Goal: Transaction & Acquisition: Book appointment/travel/reservation

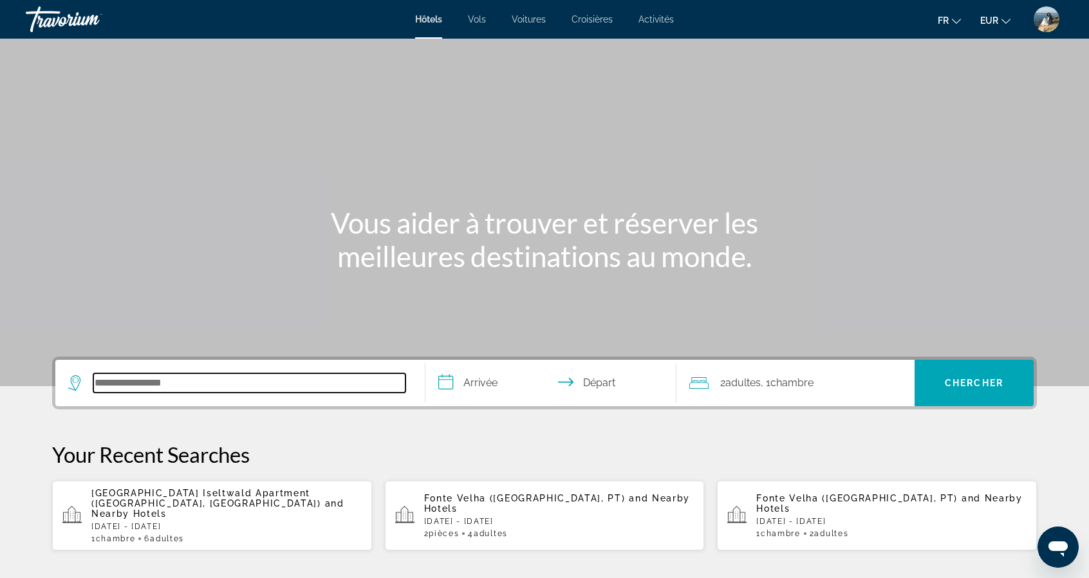
click at [196, 383] on input "Search hotel destination" at bounding box center [249, 382] width 312 height 19
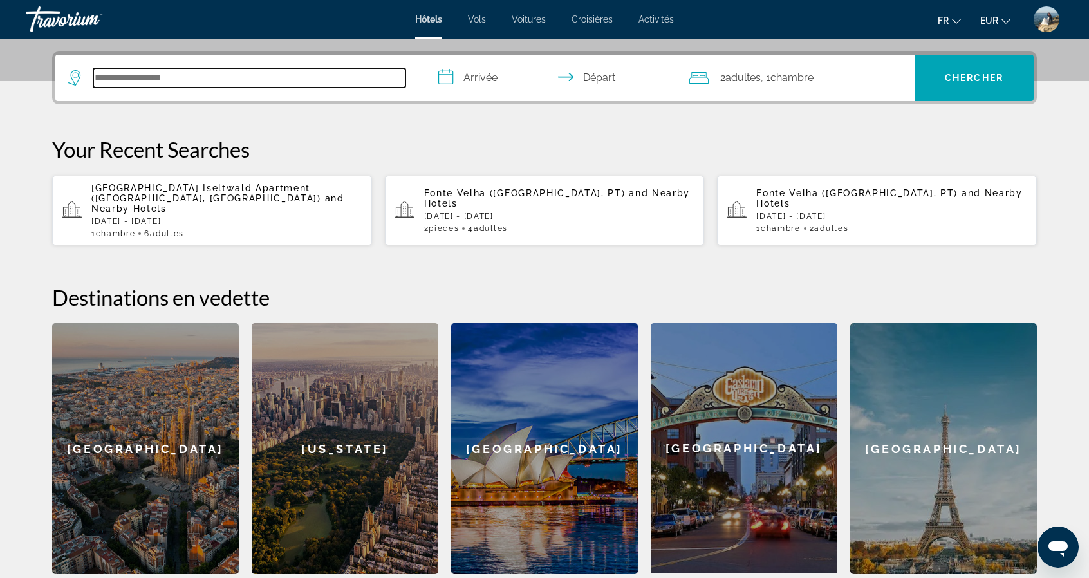
scroll to position [314, 0]
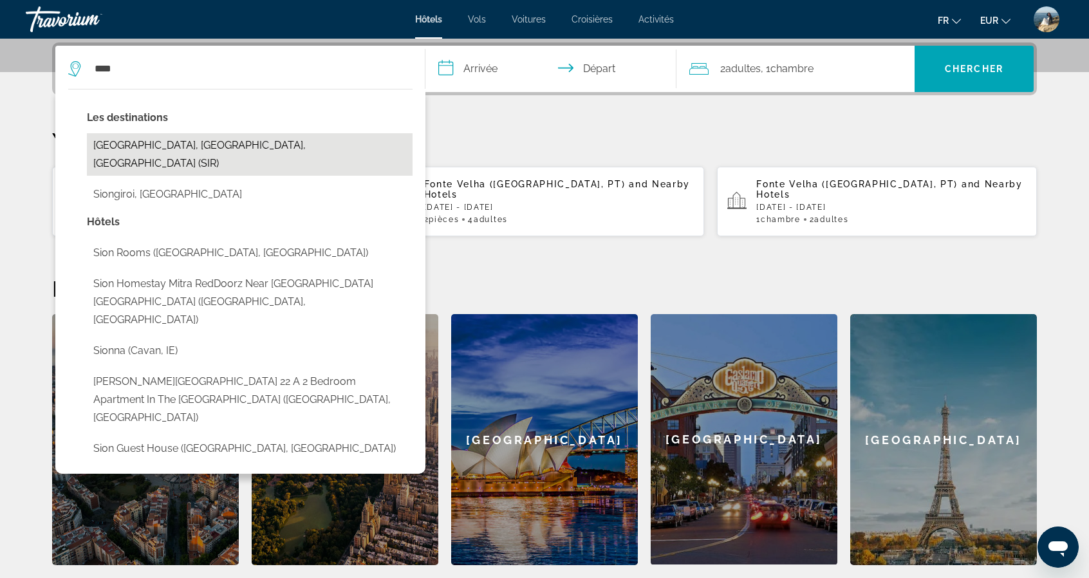
click at [188, 144] on button "[GEOGRAPHIC_DATA], [GEOGRAPHIC_DATA], [GEOGRAPHIC_DATA] (SIR)" at bounding box center [250, 154] width 326 height 42
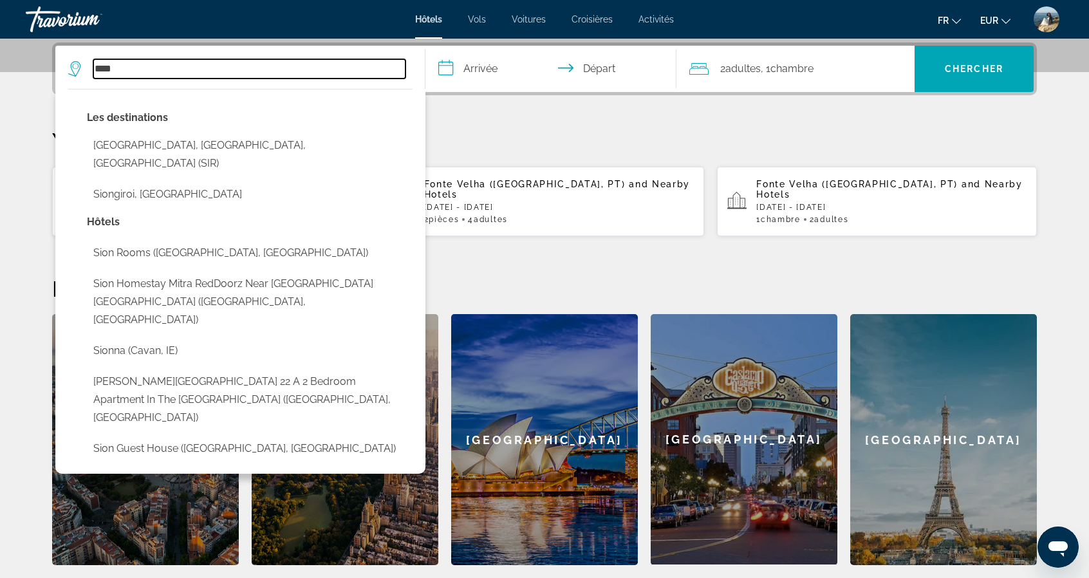
type input "**********"
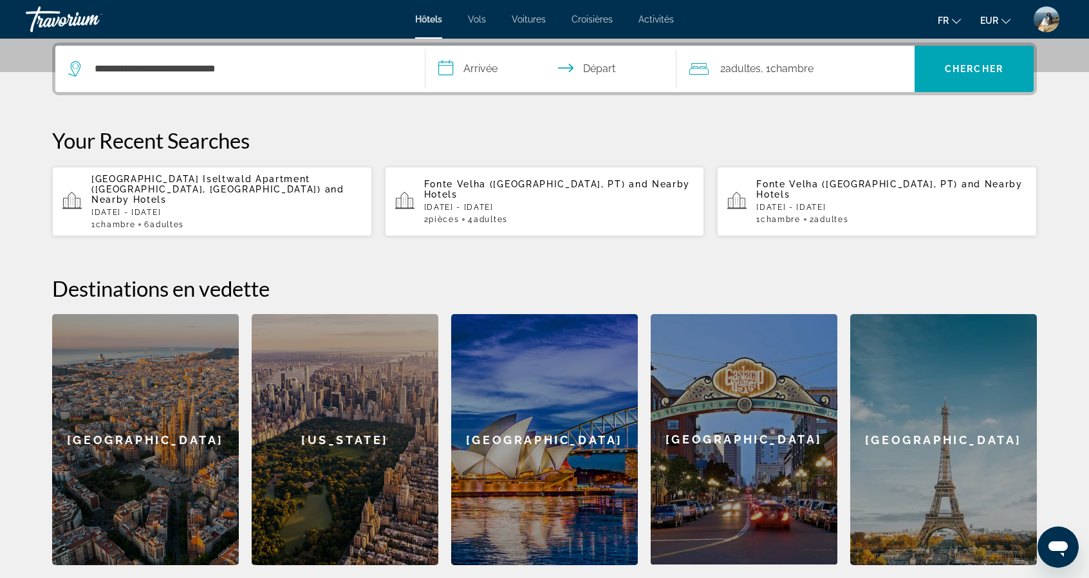
click at [480, 68] on input "**********" at bounding box center [553, 71] width 256 height 50
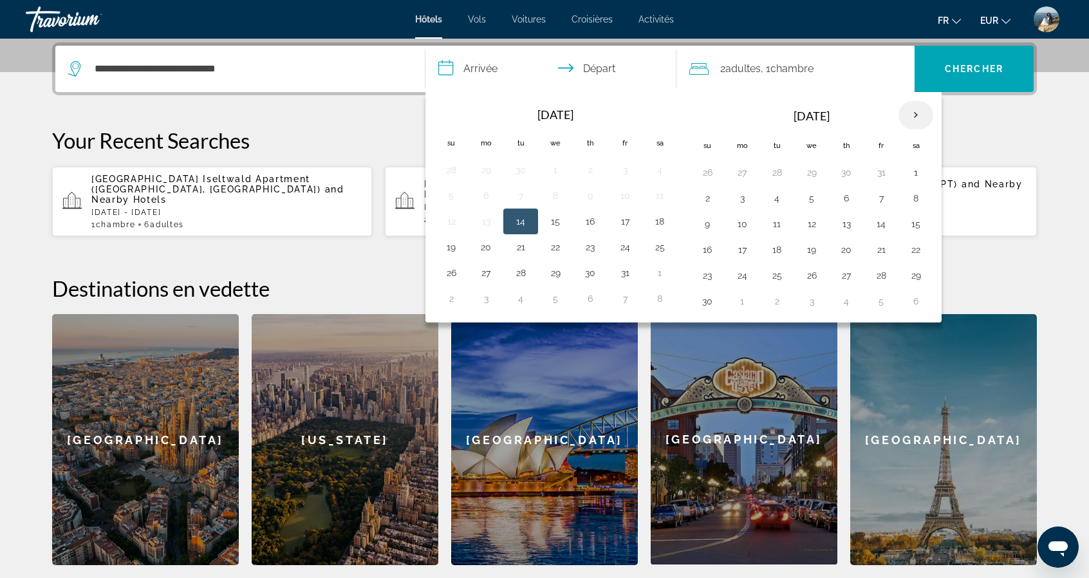
click at [909, 107] on th "Next month" at bounding box center [916, 115] width 35 height 28
click at [910, 242] on button "24" at bounding box center [916, 250] width 21 height 18
click at [705, 274] on button "25" at bounding box center [707, 275] width 21 height 18
type input "**********"
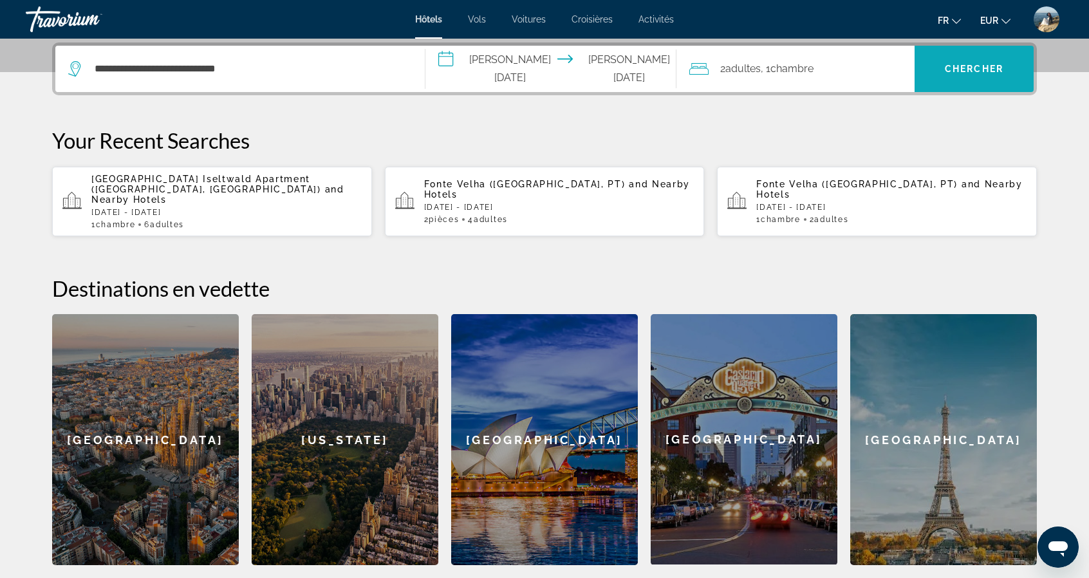
click at [972, 59] on span "Search" at bounding box center [974, 68] width 119 height 31
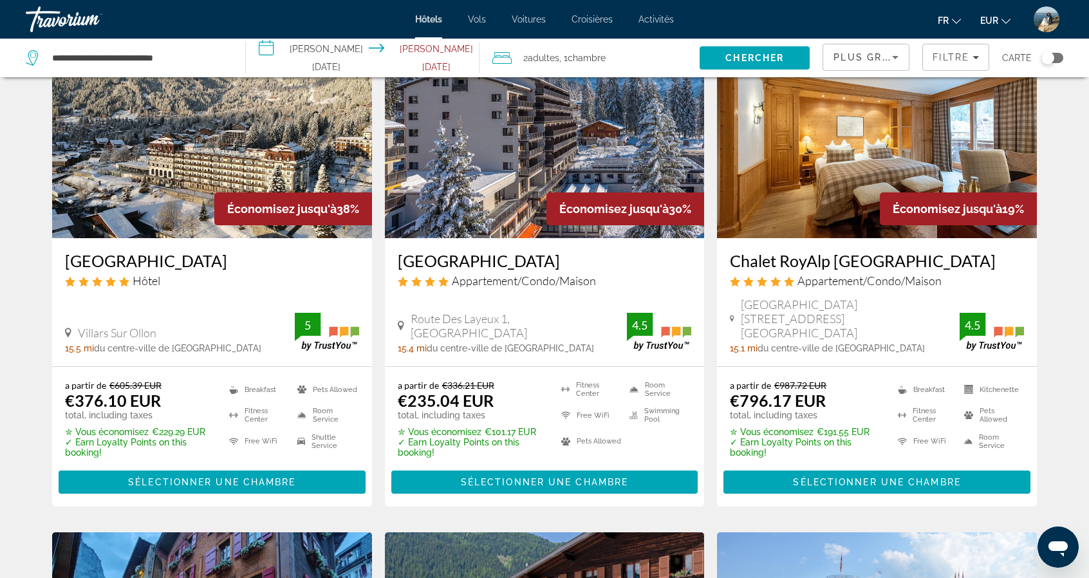
scroll to position [64, 0]
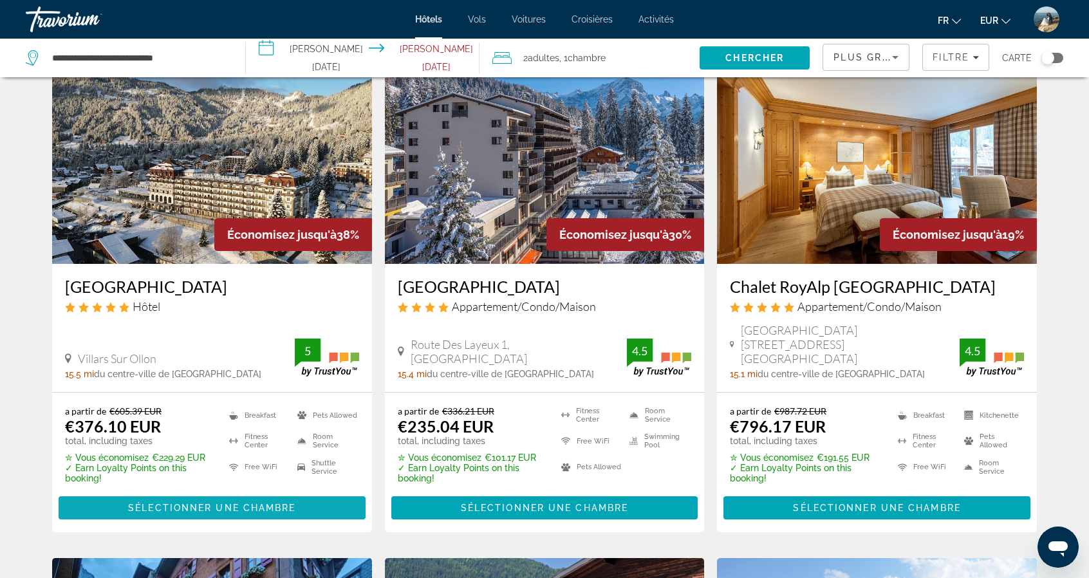
click at [268, 503] on span "Sélectionner une chambre" at bounding box center [211, 508] width 167 height 10
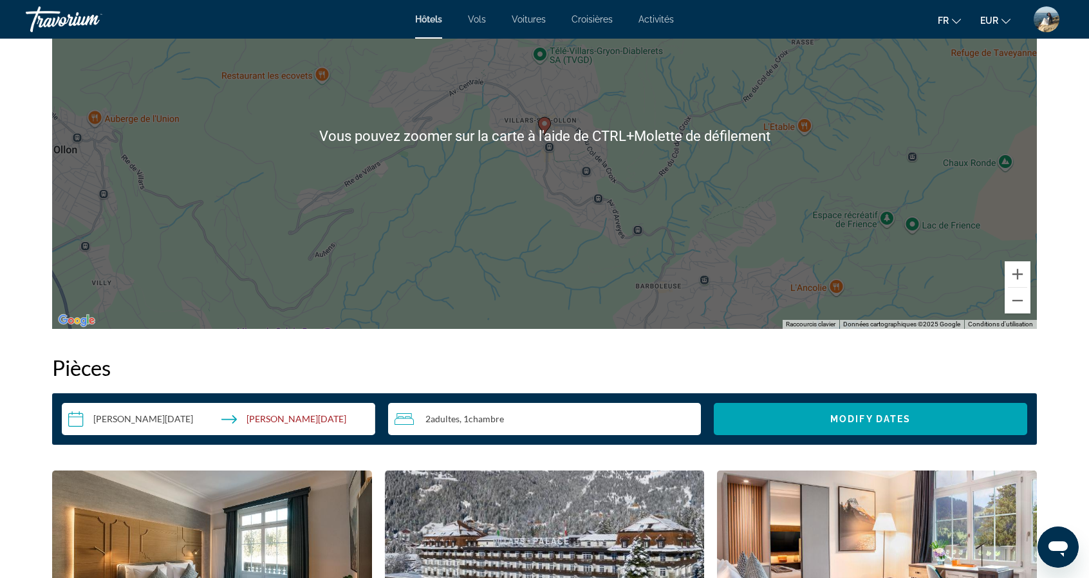
scroll to position [1223, 0]
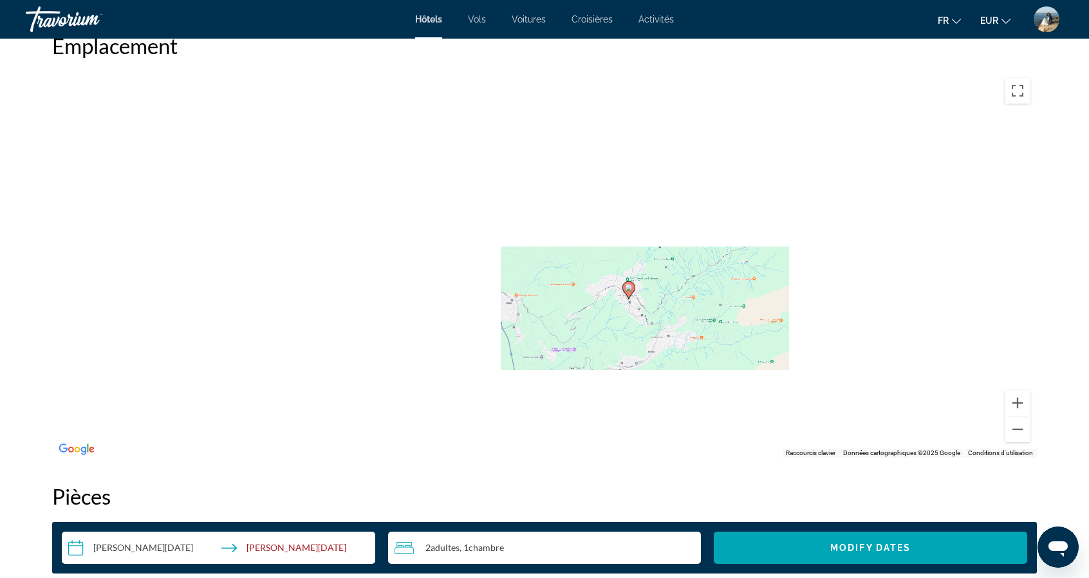
drag, startPoint x: 658, startPoint y: 301, endPoint x: 657, endPoint y: 309, distance: 8.0
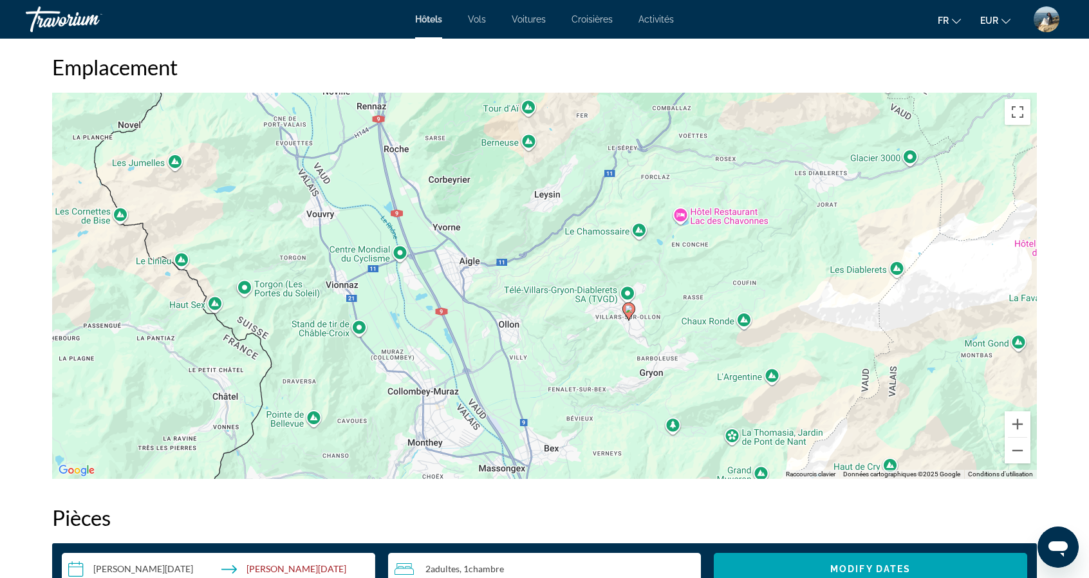
scroll to position [1165, 0]
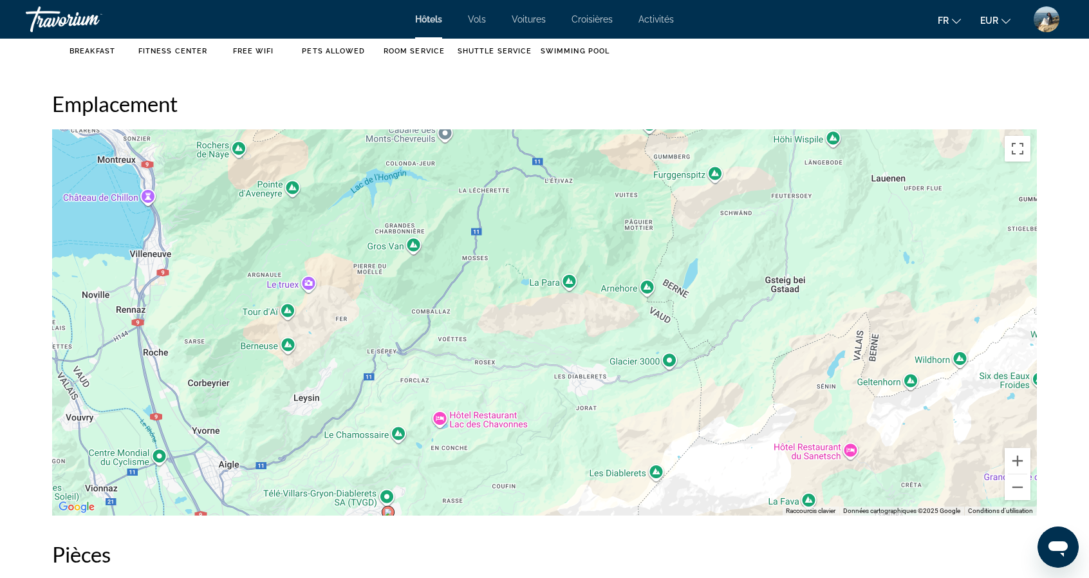
drag, startPoint x: 788, startPoint y: 352, endPoint x: 554, endPoint y: 523, distance: 289.7
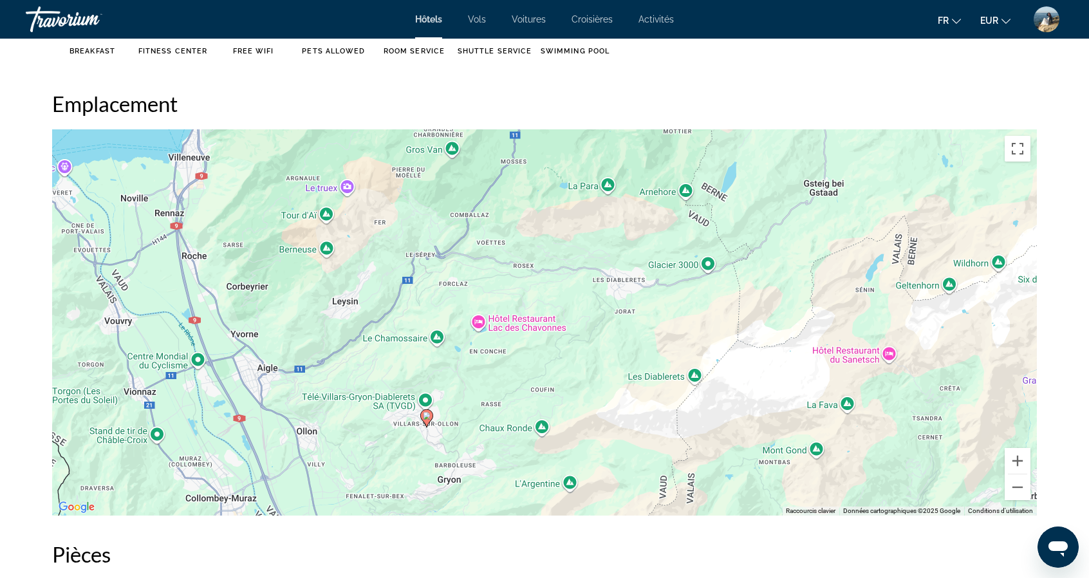
drag, startPoint x: 457, startPoint y: 317, endPoint x: 496, endPoint y: 220, distance: 104.6
click at [496, 220] on div "Pour activer le glissement avec le clavier, appuyez sur Alt+Entrée. Une fois ce…" at bounding box center [544, 322] width 985 height 386
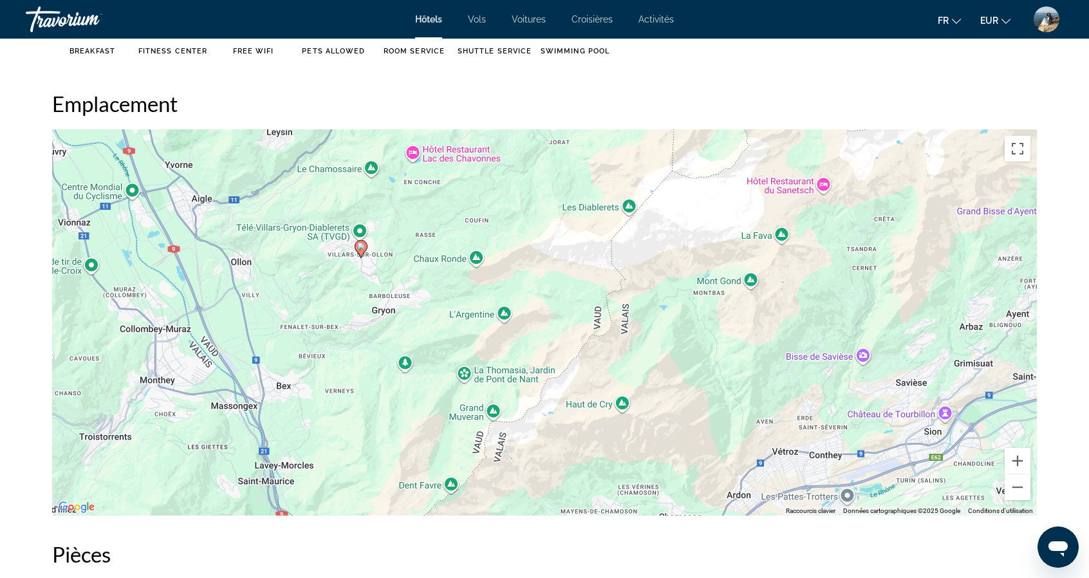
drag, startPoint x: 547, startPoint y: 386, endPoint x: 457, endPoint y: 182, distance: 223.0
click at [457, 182] on div "Pour activer le glissement avec le clavier, appuyez sur Alt+Entrée. Une fois ce…" at bounding box center [544, 322] width 985 height 386
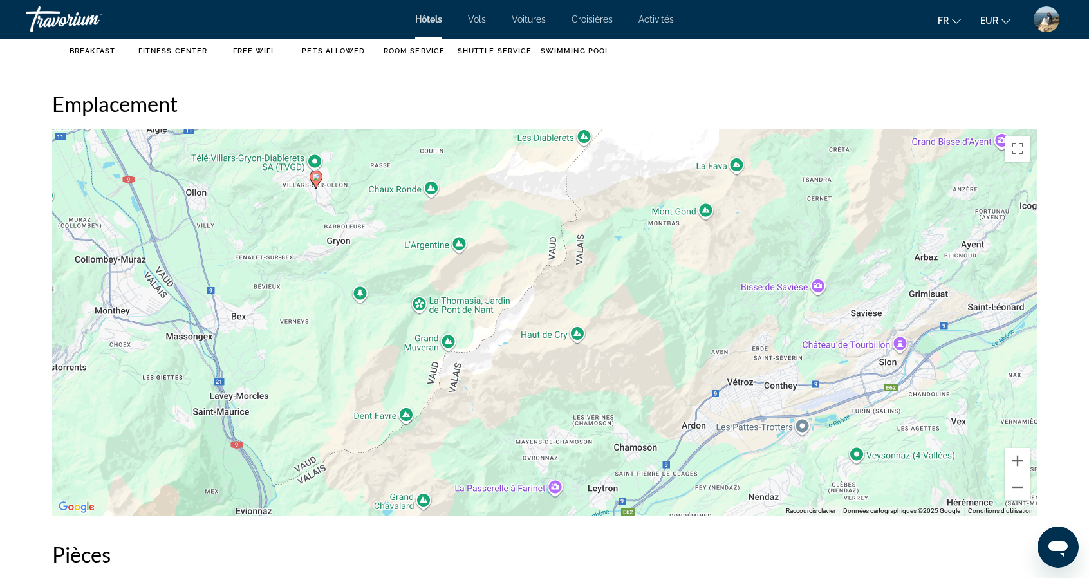
drag, startPoint x: 572, startPoint y: 353, endPoint x: 546, endPoint y: 306, distance: 54.1
click at [546, 306] on div "Pour activer le glissement avec le clavier, appuyez sur Alt+Entrée. Une fois ce…" at bounding box center [544, 322] width 985 height 386
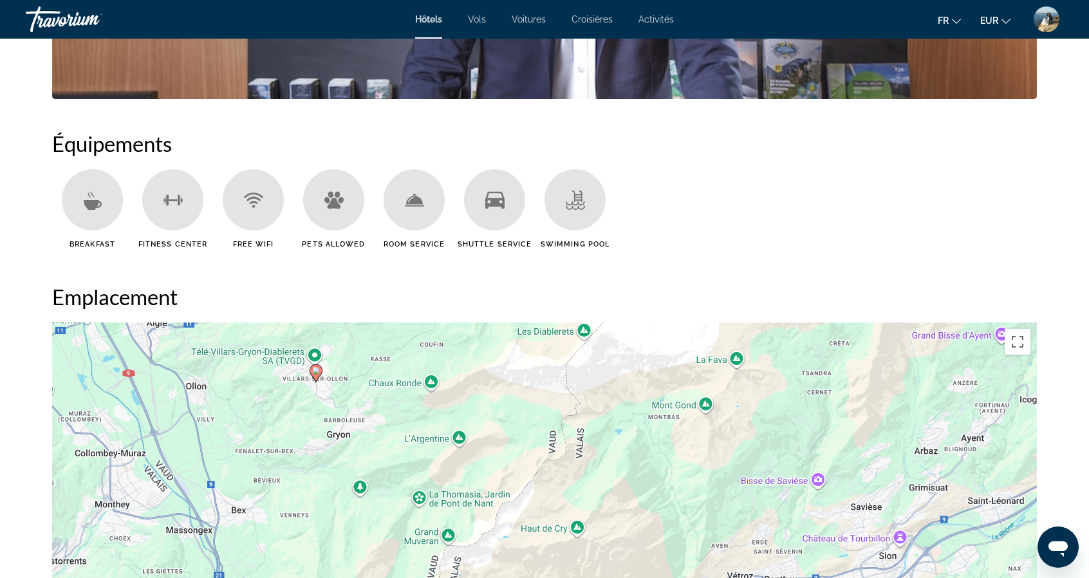
scroll to position [991, 0]
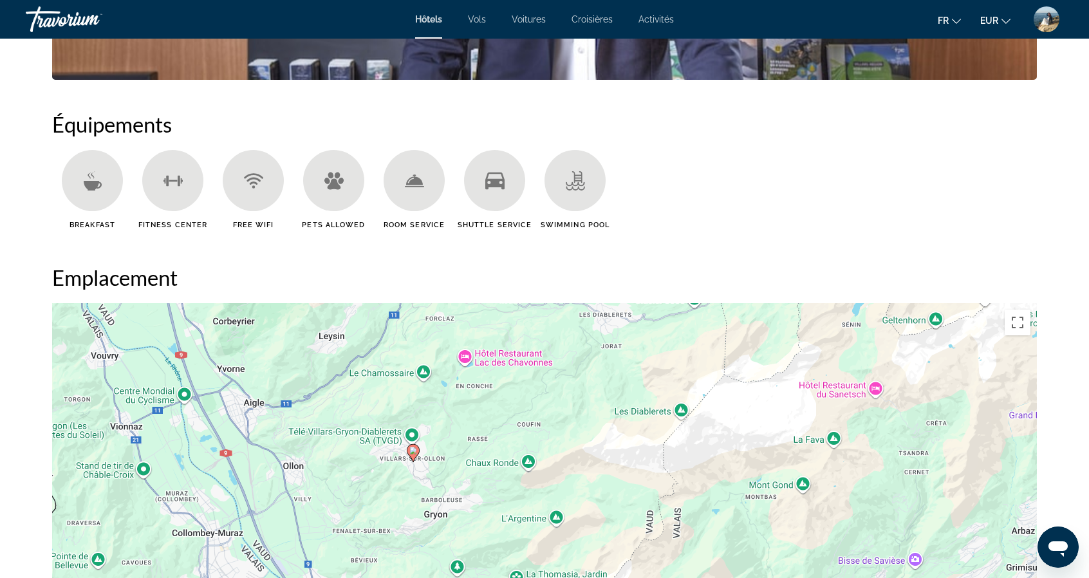
drag, startPoint x: 520, startPoint y: 467, endPoint x: 623, endPoint y: 544, distance: 128.7
click at [624, 558] on div "Pour activer le glissement avec le clavier, appuyez sur Alt+Entrée. Une fois ce…" at bounding box center [544, 496] width 985 height 386
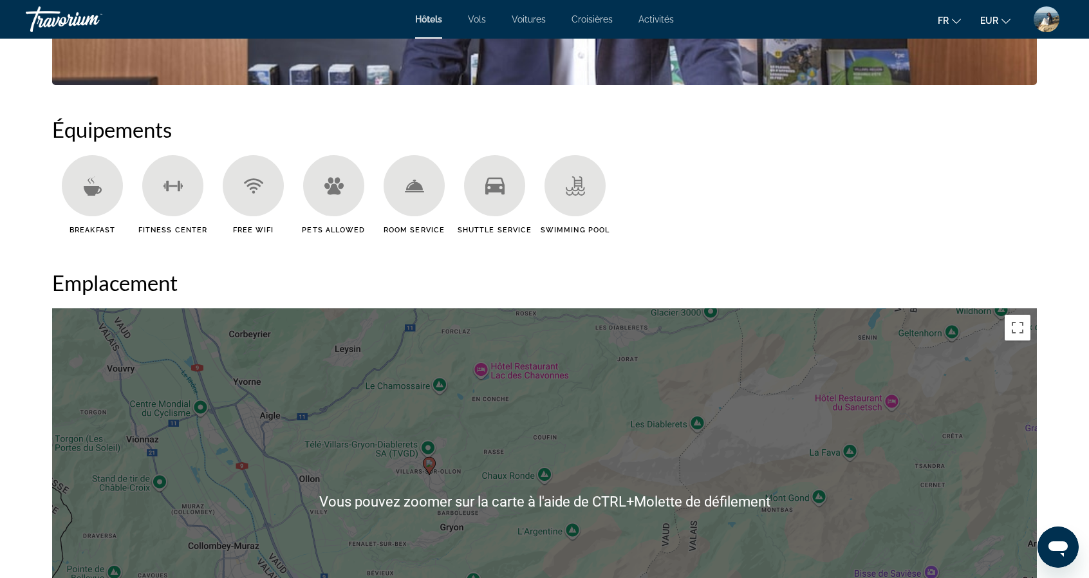
scroll to position [927, 0]
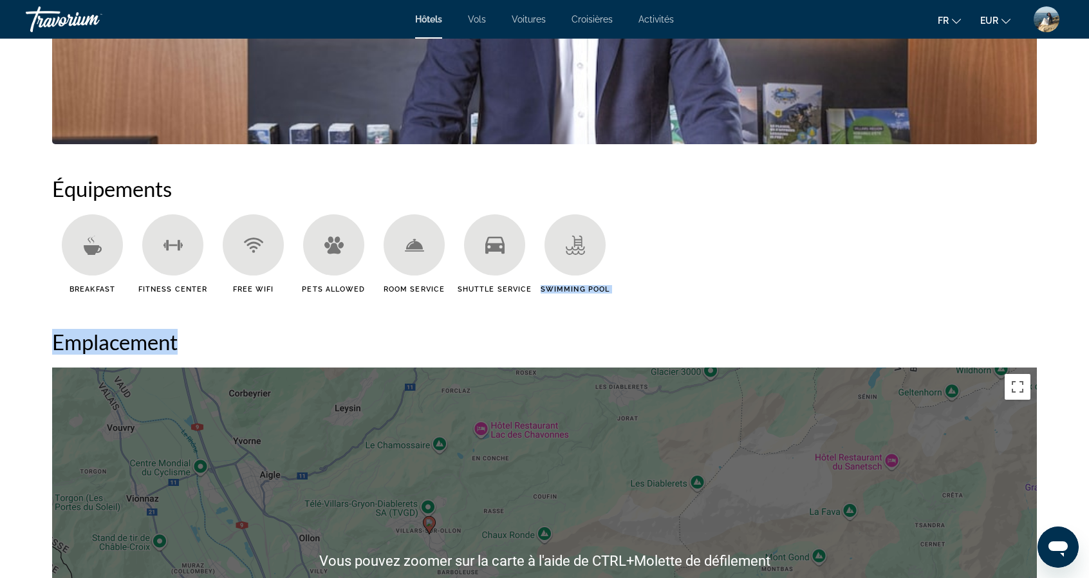
drag, startPoint x: 663, startPoint y: 288, endPoint x: 630, endPoint y: 178, distance: 114.2
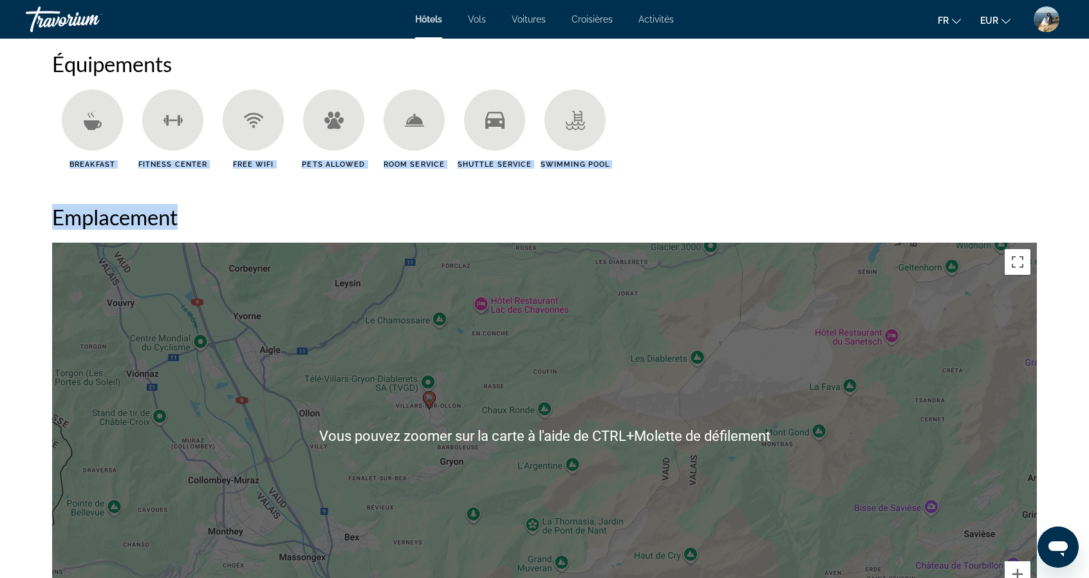
scroll to position [1056, 0]
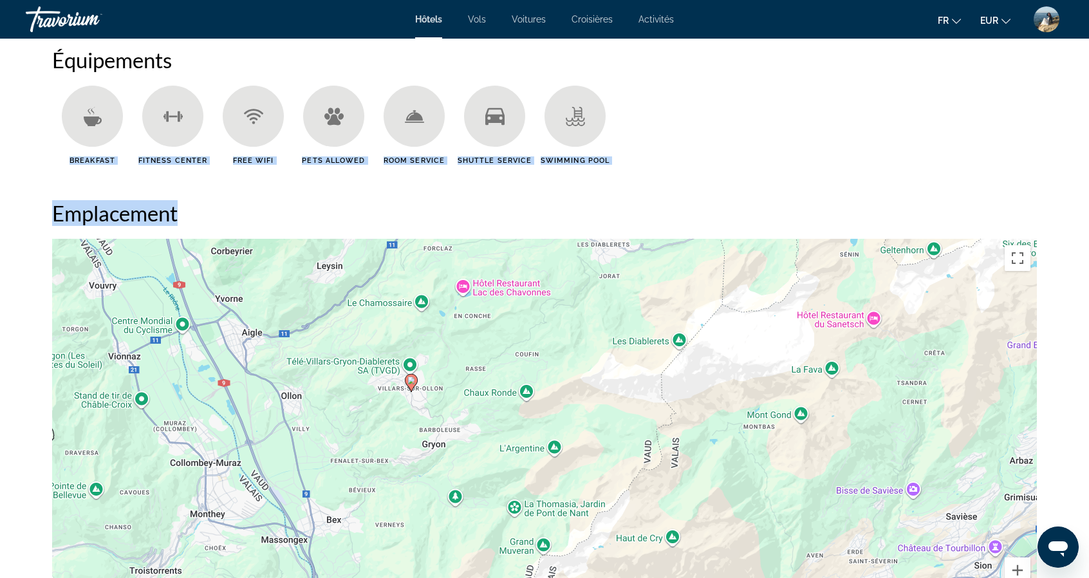
drag, startPoint x: 646, startPoint y: 387, endPoint x: 626, endPoint y: 373, distance: 24.5
click at [626, 373] on div "Pour activer le glissement avec le clavier, appuyez sur Alt+Entrée. Une fois ce…" at bounding box center [544, 432] width 985 height 386
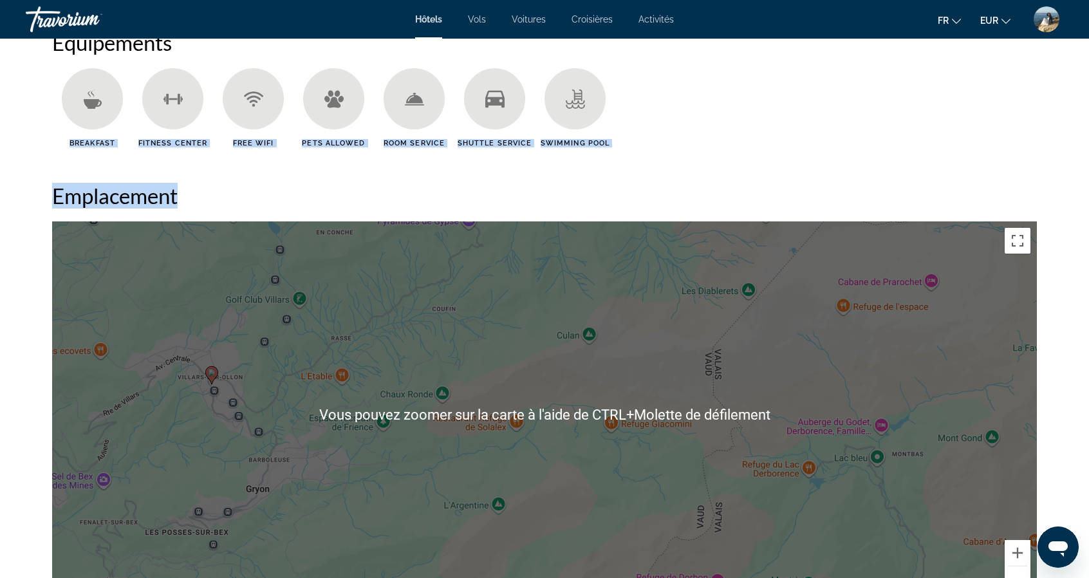
scroll to position [1076, 0]
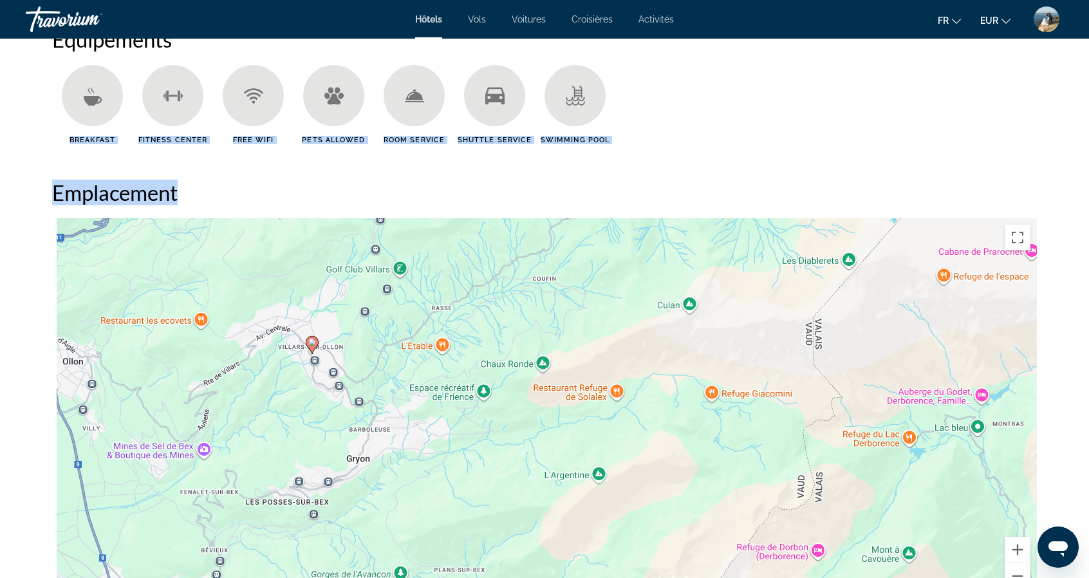
drag, startPoint x: 449, startPoint y: 460, endPoint x: 530, endPoint y: 431, distance: 86.7
click at [530, 431] on div "Pour activer le glissement avec le clavier, appuyez sur Alt+Entrée. Une fois ce…" at bounding box center [544, 411] width 985 height 386
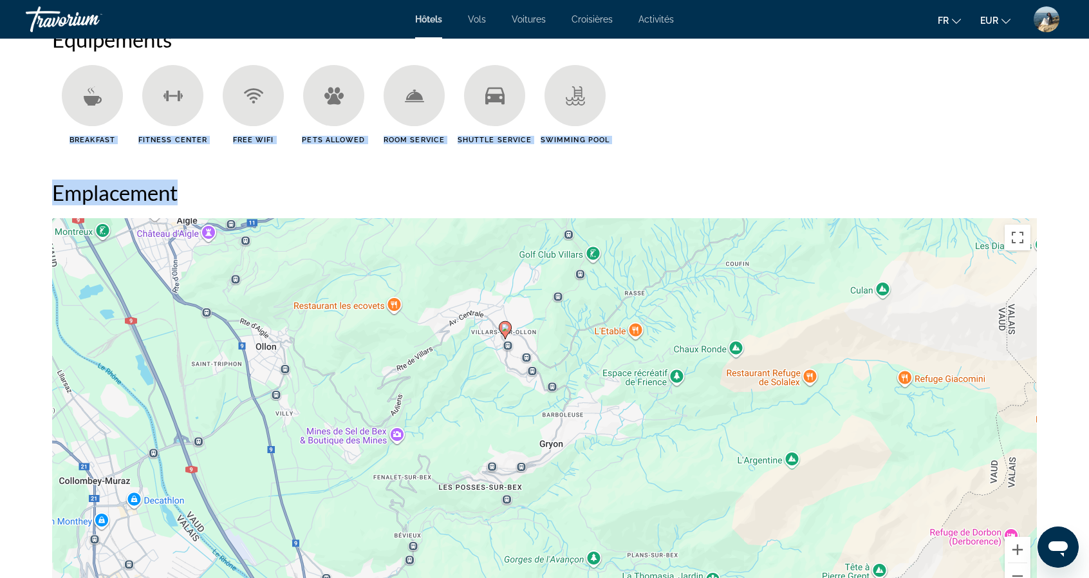
drag, startPoint x: 496, startPoint y: 436, endPoint x: 660, endPoint y: 419, distance: 165.0
click at [660, 419] on div "Pour activer le glissement avec le clavier, appuyez sur Alt+Entrée. Une fois ce…" at bounding box center [544, 411] width 985 height 386
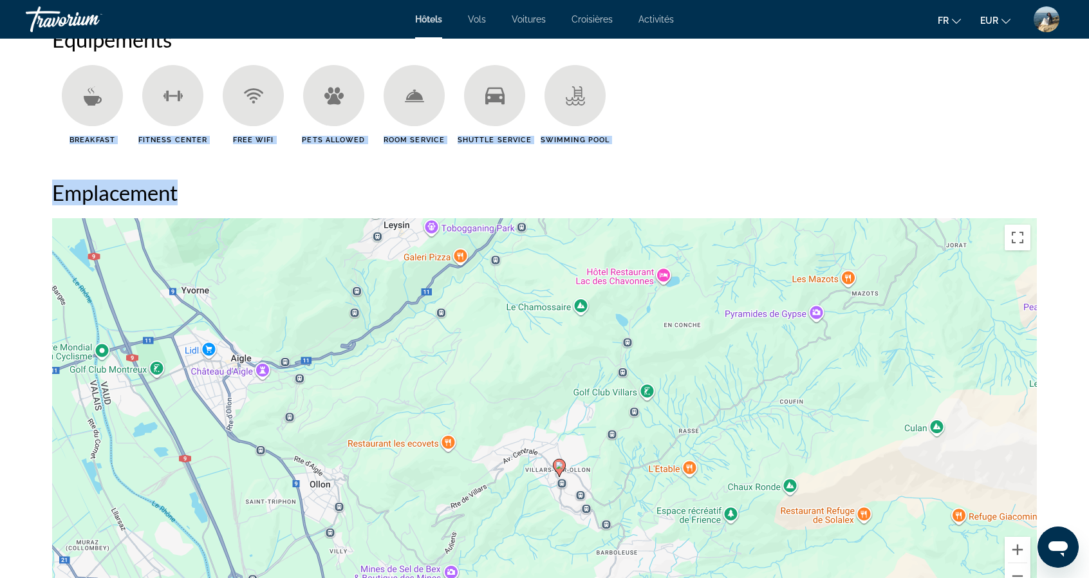
drag, startPoint x: 603, startPoint y: 368, endPoint x: 660, endPoint y: 526, distance: 167.8
click at [660, 526] on div "Pour activer le glissement avec le clavier, appuyez sur Alt+Entrée. Une fois ce…" at bounding box center [544, 411] width 985 height 386
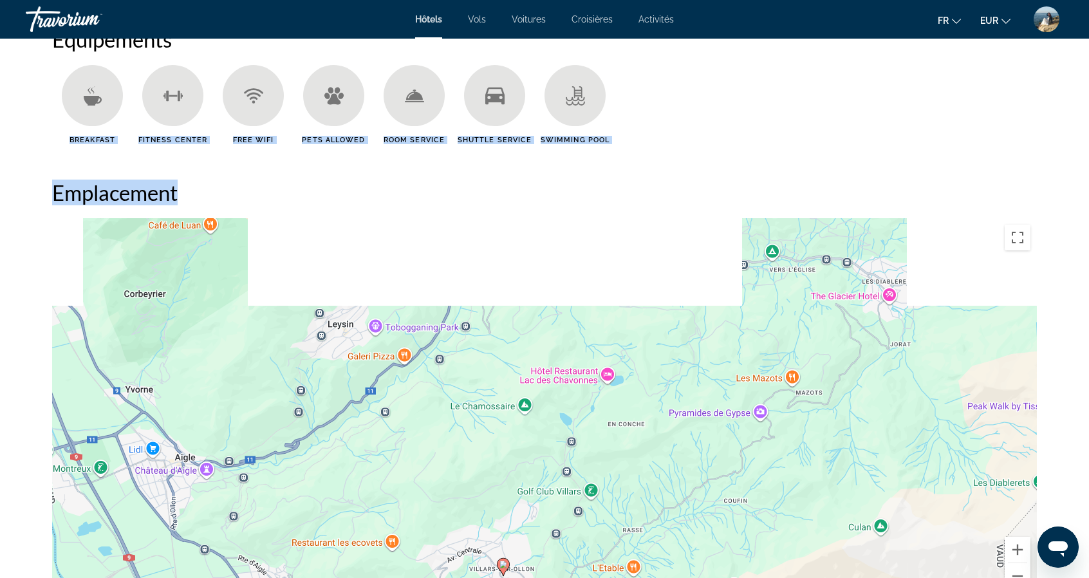
drag, startPoint x: 485, startPoint y: 384, endPoint x: 429, endPoint y: 490, distance: 120.1
click at [429, 490] on div "Pour activer le glissement avec le clavier, appuyez sur Alt+Entrée. Une fois ce…" at bounding box center [544, 411] width 985 height 386
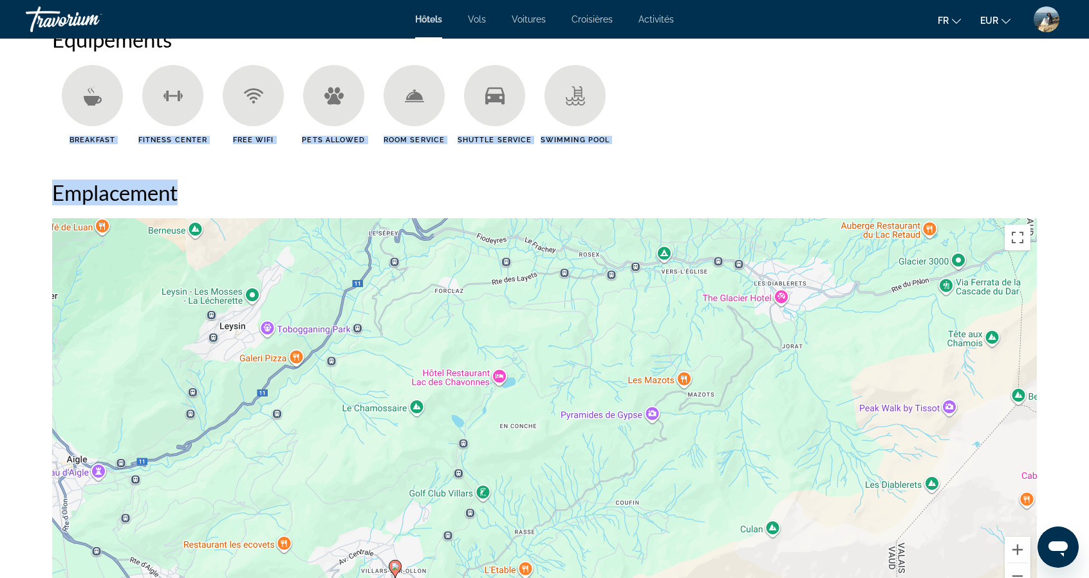
drag, startPoint x: 606, startPoint y: 439, endPoint x: 476, endPoint y: 445, distance: 130.1
click at [476, 445] on div "Pour activer le glissement avec le clavier, appuyez sur Alt+Entrée. Une fois ce…" at bounding box center [544, 411] width 985 height 386
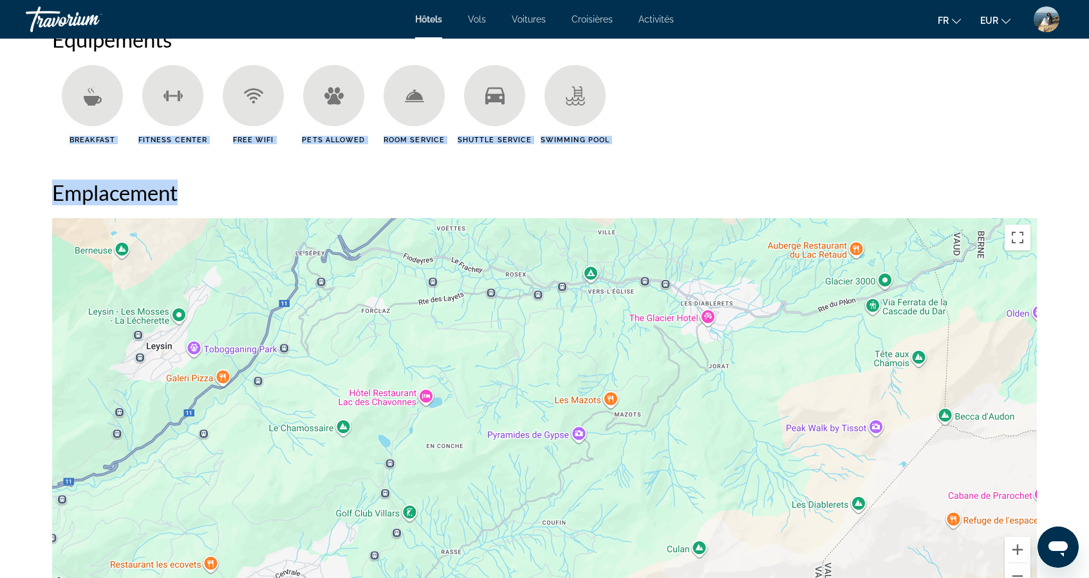
drag, startPoint x: 682, startPoint y: 435, endPoint x: 631, endPoint y: 451, distance: 53.3
click at [631, 451] on div "Pour activer le glissement avec le clavier, appuyez sur Alt+Entrée. Une fois ce…" at bounding box center [544, 411] width 985 height 386
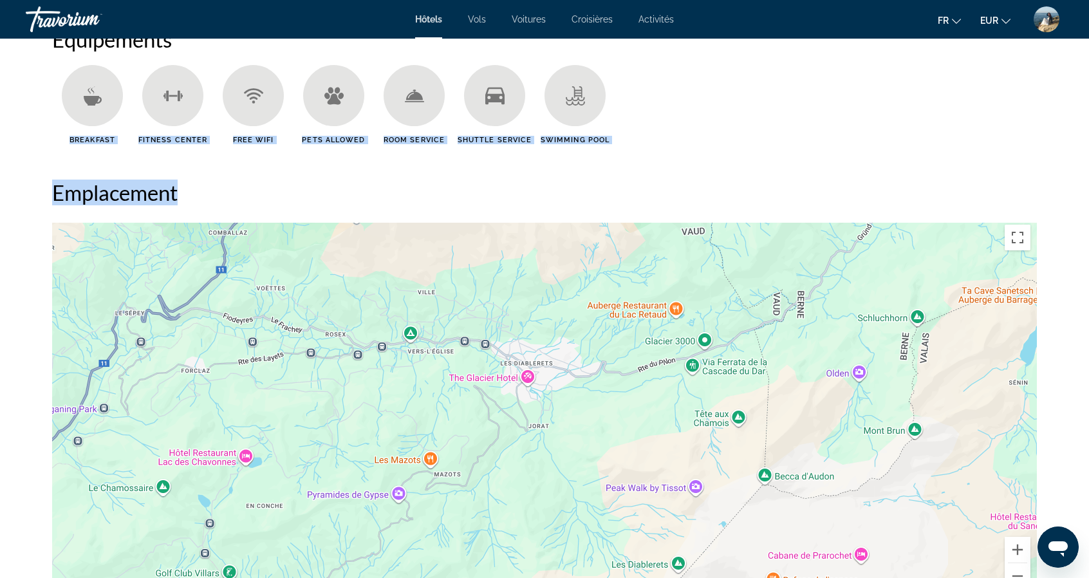
drag, startPoint x: 694, startPoint y: 422, endPoint x: 514, endPoint y: 482, distance: 189.9
click at [514, 482] on div "Pour activer le glissement avec le clavier, appuyez sur Alt+Entrée. Une fois ce…" at bounding box center [544, 411] width 985 height 386
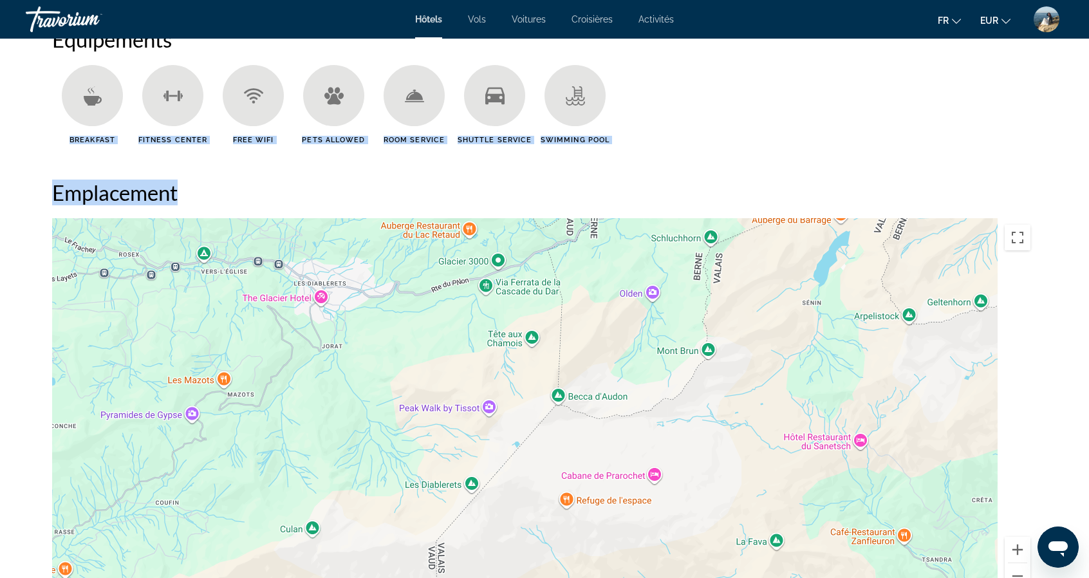
drag, startPoint x: 669, startPoint y: 410, endPoint x: 451, endPoint y: 328, distance: 233.8
click at [451, 328] on div "Pour activer le glissement avec le clavier, appuyez sur Alt+Entrée. Une fois ce…" at bounding box center [544, 411] width 985 height 386
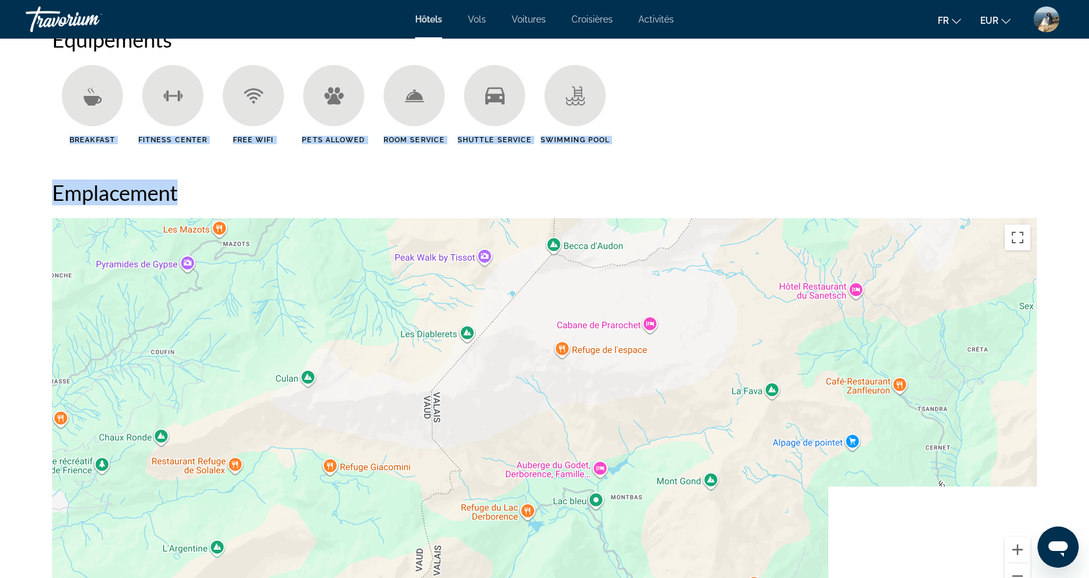
drag, startPoint x: 492, startPoint y: 451, endPoint x: 500, endPoint y: 297, distance: 154.1
click at [500, 297] on div "Pour activer le glissement avec le clavier, appuyez sur Alt+Entrée. Une fois ce…" at bounding box center [544, 411] width 985 height 386
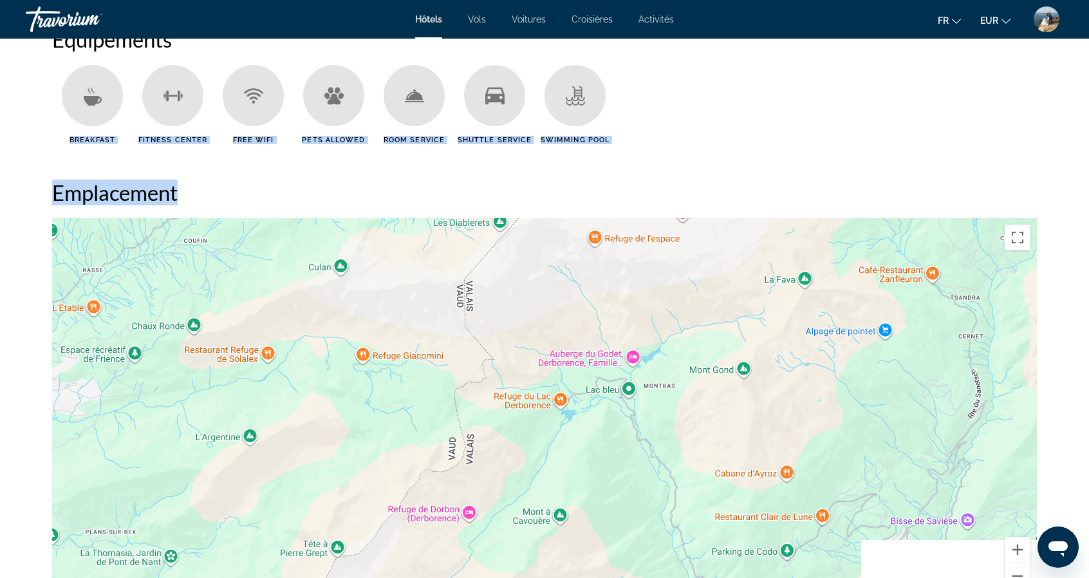
drag, startPoint x: 505, startPoint y: 422, endPoint x: 545, endPoint y: 306, distance: 123.1
click at [545, 306] on div "Pour activer le glissement avec le clavier, appuyez sur Alt+Entrée. Une fois ce…" at bounding box center [544, 411] width 985 height 386
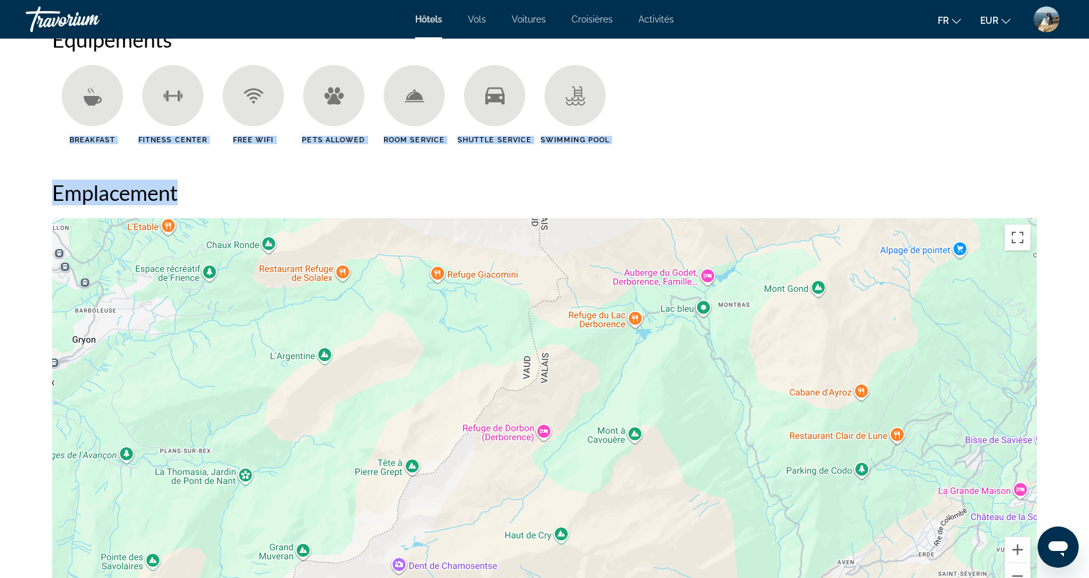
drag, startPoint x: 522, startPoint y: 373, endPoint x: 607, endPoint y: 287, distance: 120.6
click at [607, 287] on div "Pour activer le glissement avec le clavier, appuyez sur Alt+Entrée. Une fois ce…" at bounding box center [544, 411] width 985 height 386
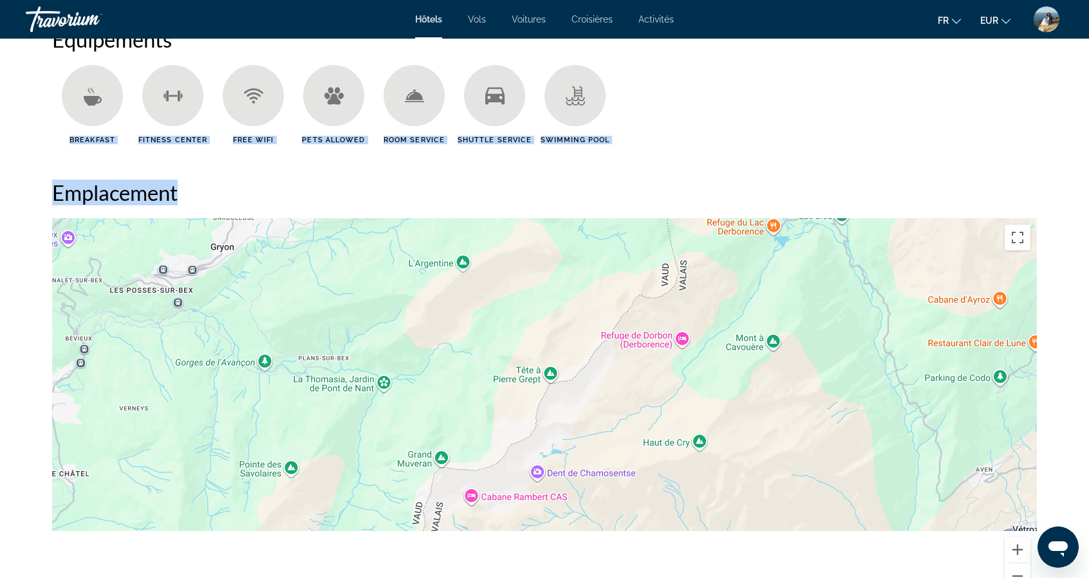
drag, startPoint x: 483, startPoint y: 407, endPoint x: 631, endPoint y: 310, distance: 177.1
click at [631, 310] on div "Pour activer le glissement avec le clavier, appuyez sur Alt+Entrée. Une fois ce…" at bounding box center [544, 411] width 985 height 386
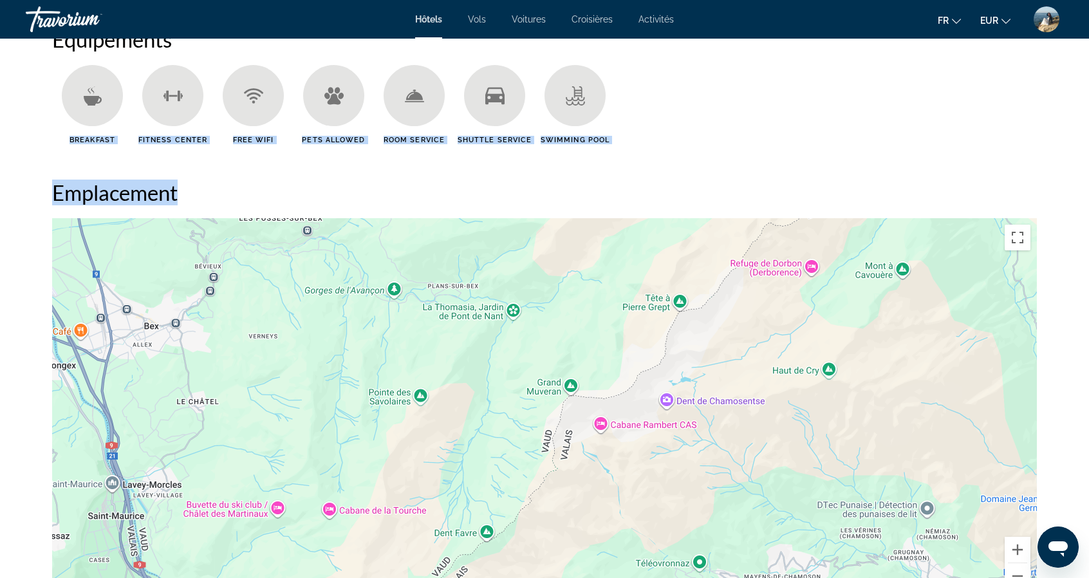
drag, startPoint x: 493, startPoint y: 415, endPoint x: 629, endPoint y: 337, distance: 156.9
click at [629, 337] on div "Pour activer le glissement avec le clavier, appuyez sur Alt+Entrée. Une fois ce…" at bounding box center [544, 411] width 985 height 386
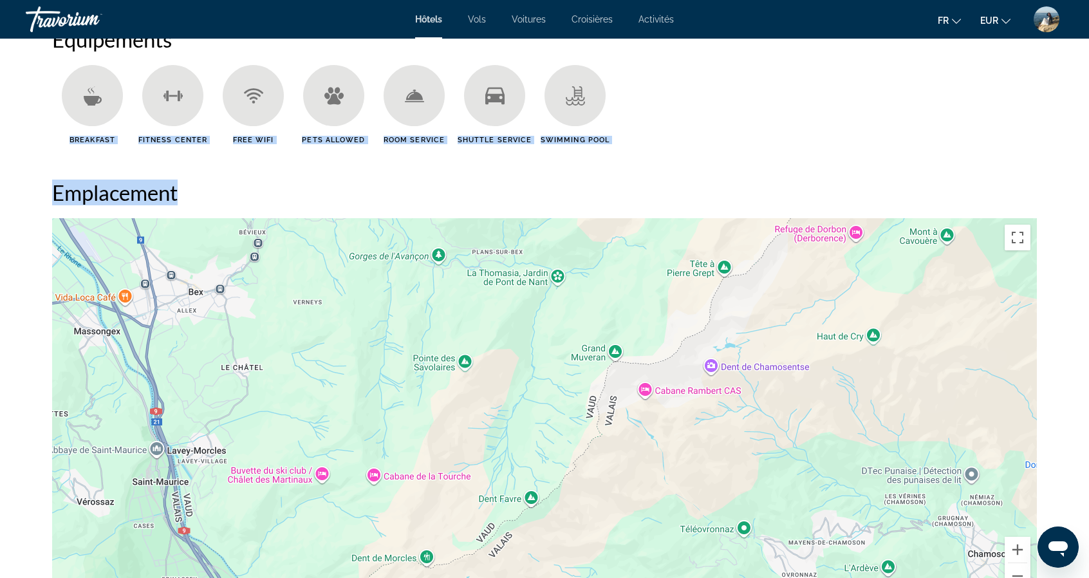
drag, startPoint x: 536, startPoint y: 425, endPoint x: 612, endPoint y: 368, distance: 96.0
click at [612, 368] on div "Main content" at bounding box center [544, 411] width 985 height 386
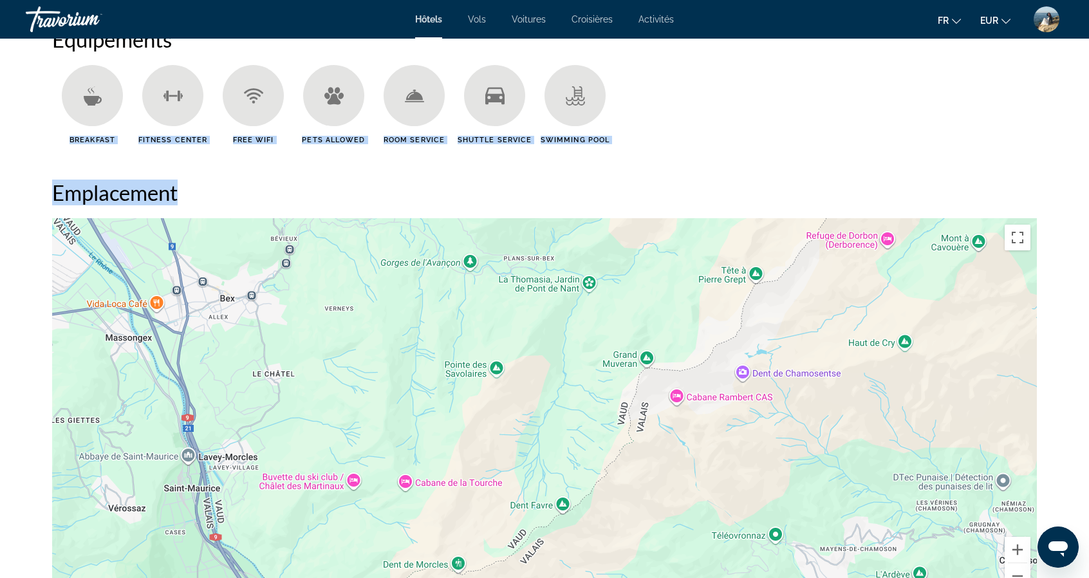
drag, startPoint x: 633, startPoint y: 364, endPoint x: 633, endPoint y: 476, distance: 112.6
click at [633, 476] on div "Main content" at bounding box center [544, 411] width 985 height 386
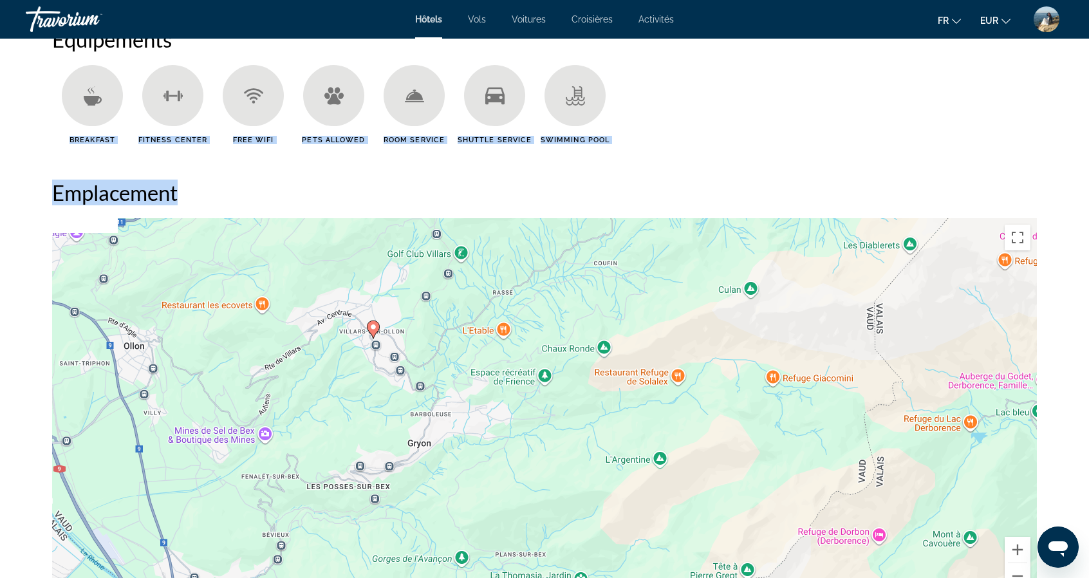
drag, startPoint x: 631, startPoint y: 423, endPoint x: 629, endPoint y: 530, distance: 106.9
click at [629, 530] on div "Pour activer le glissement avec le clavier, appuyez sur Alt+Entrée. Une fois ce…" at bounding box center [544, 411] width 985 height 386
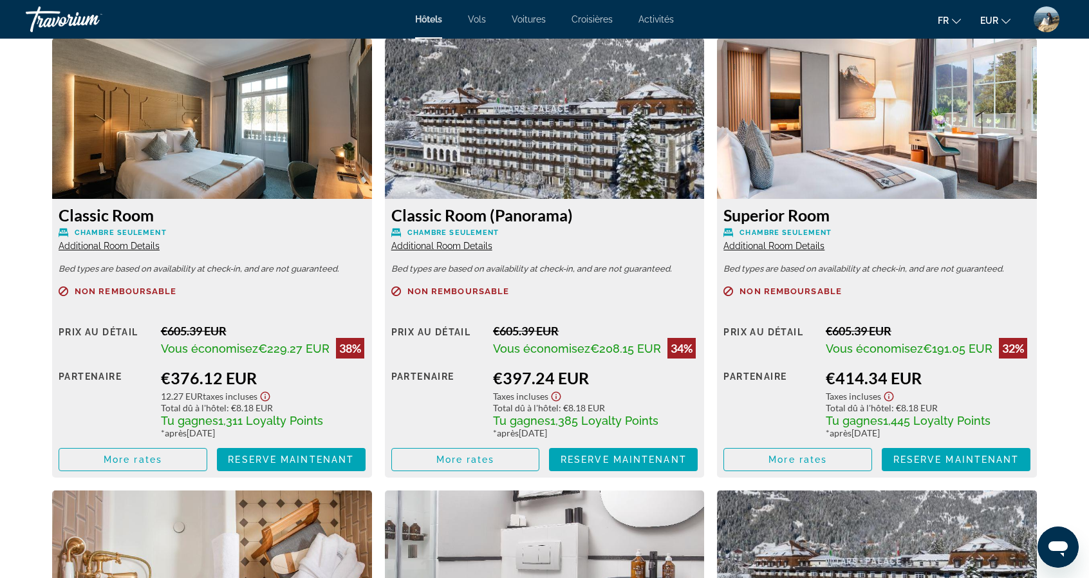
scroll to position [1334, 0]
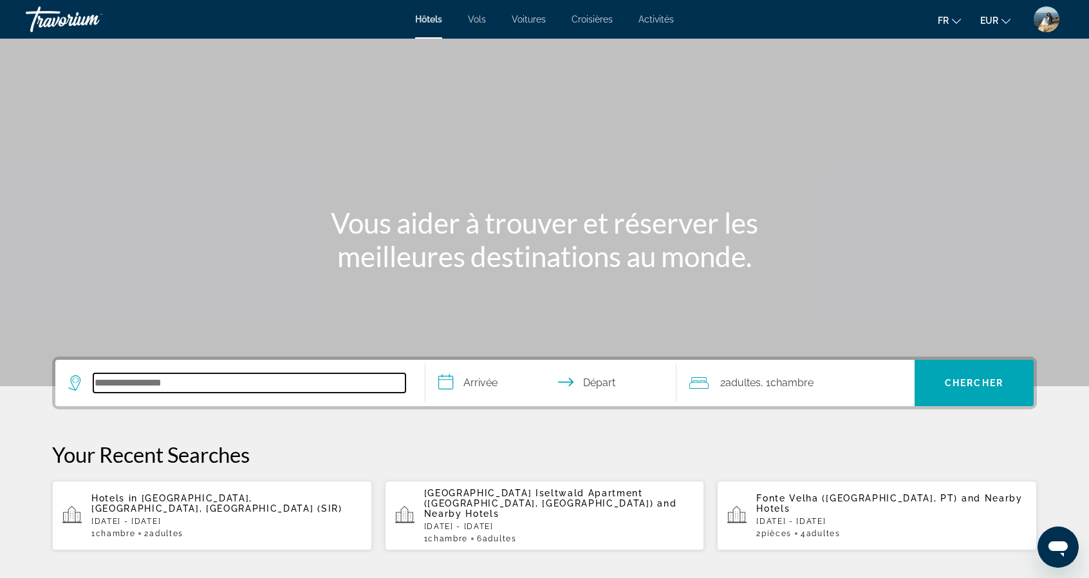
click at [154, 392] on input "Search hotel destination" at bounding box center [249, 382] width 312 height 19
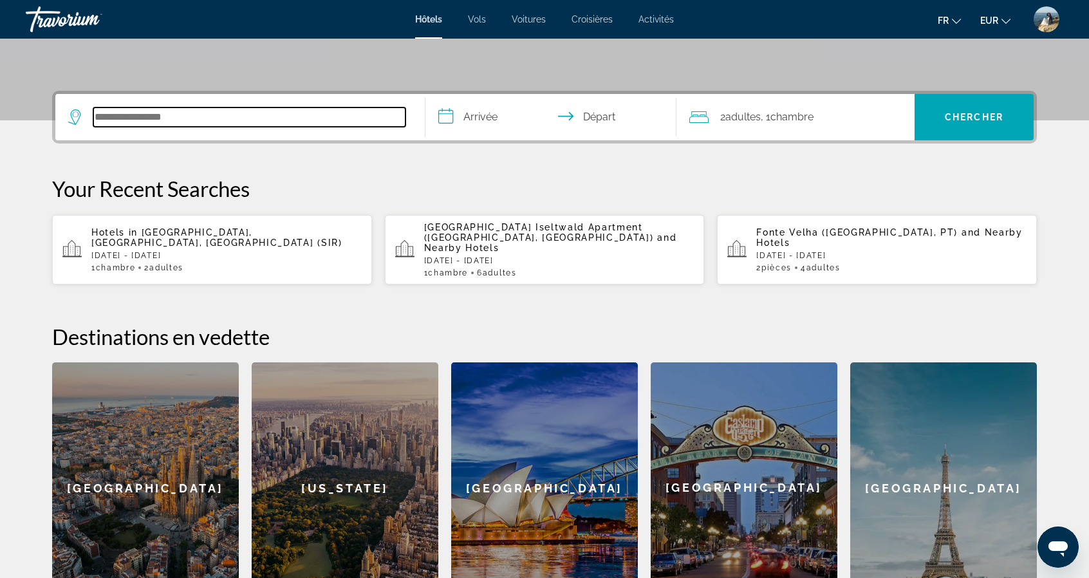
scroll to position [314, 0]
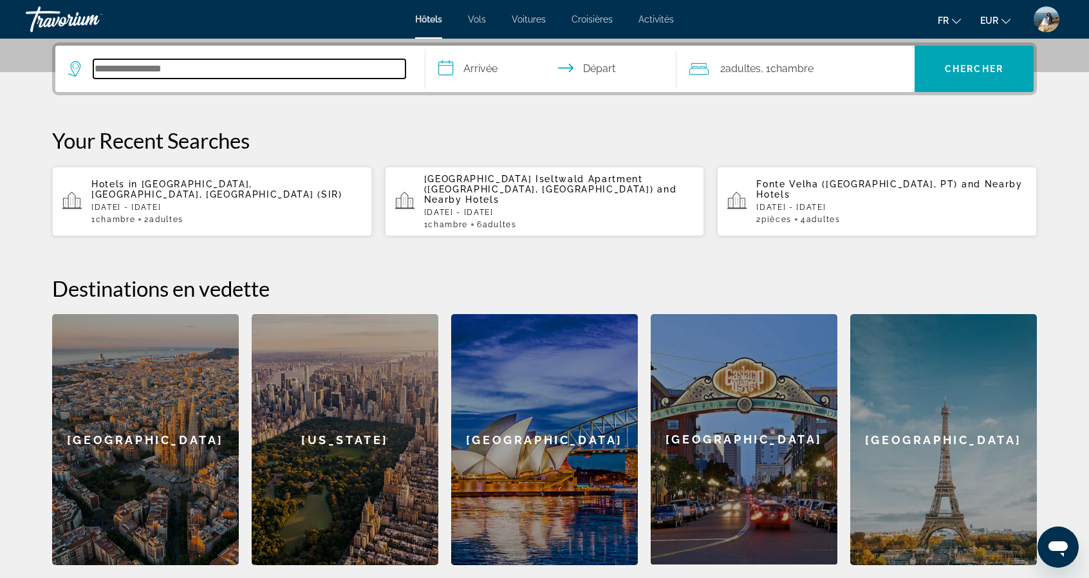
click at [184, 70] on input "Search hotel destination" at bounding box center [249, 68] width 312 height 19
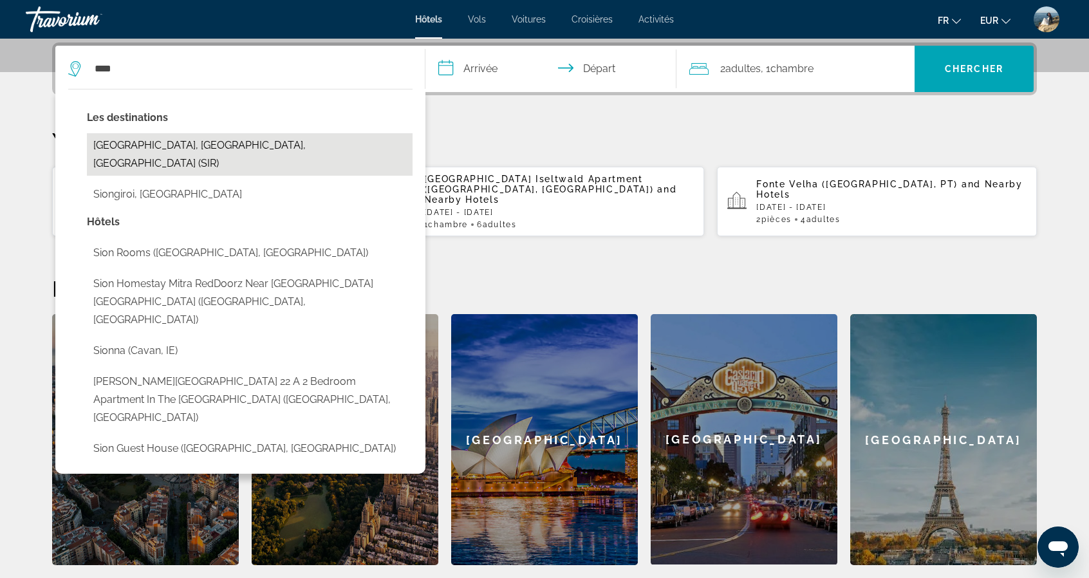
click at [162, 150] on button "[GEOGRAPHIC_DATA], [GEOGRAPHIC_DATA], [GEOGRAPHIC_DATA] (SIR)" at bounding box center [250, 154] width 326 height 42
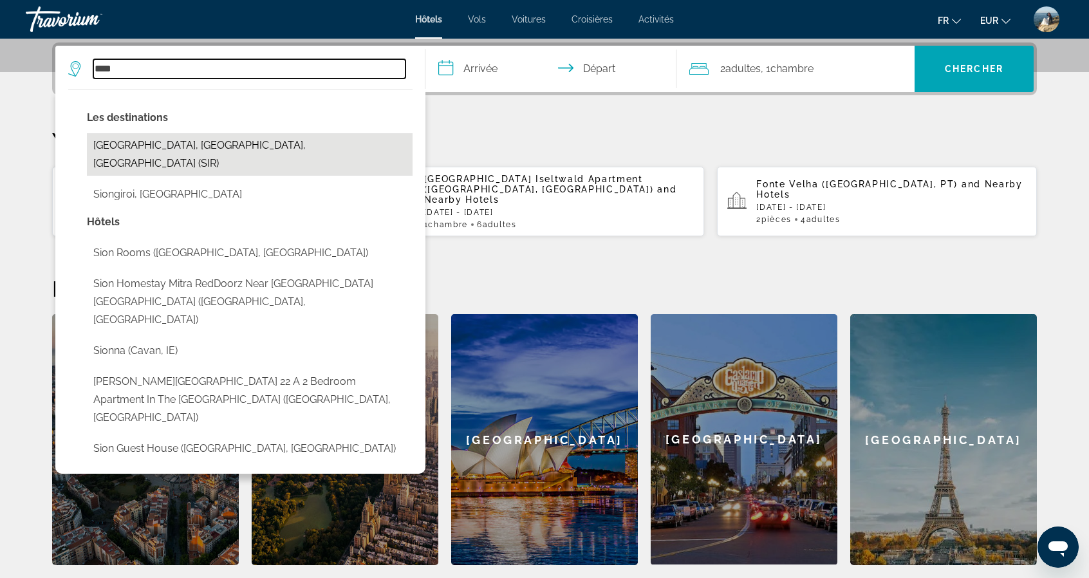
type input "**********"
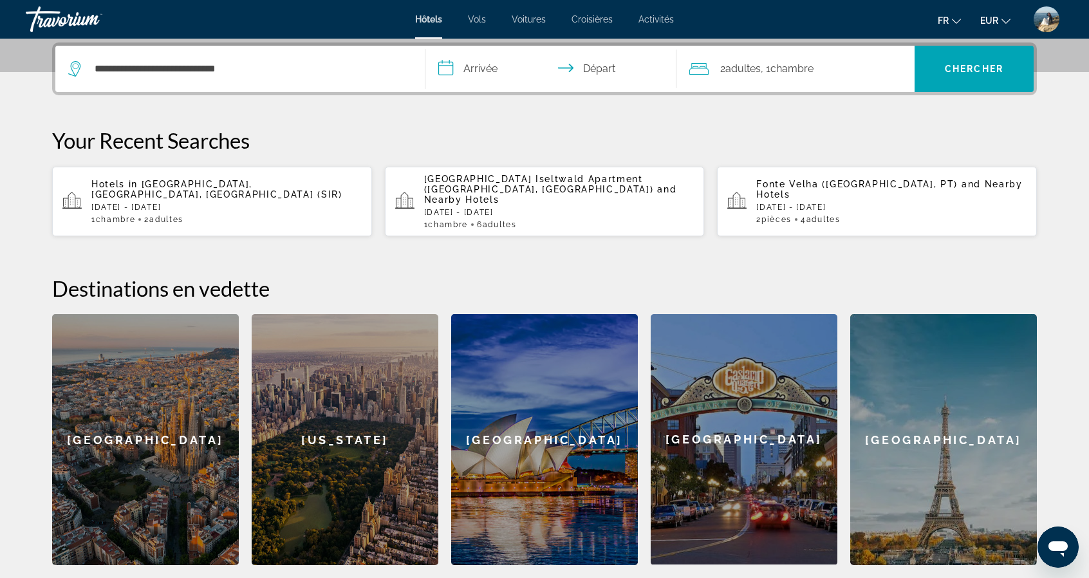
click at [505, 64] on input "**********" at bounding box center [553, 71] width 256 height 50
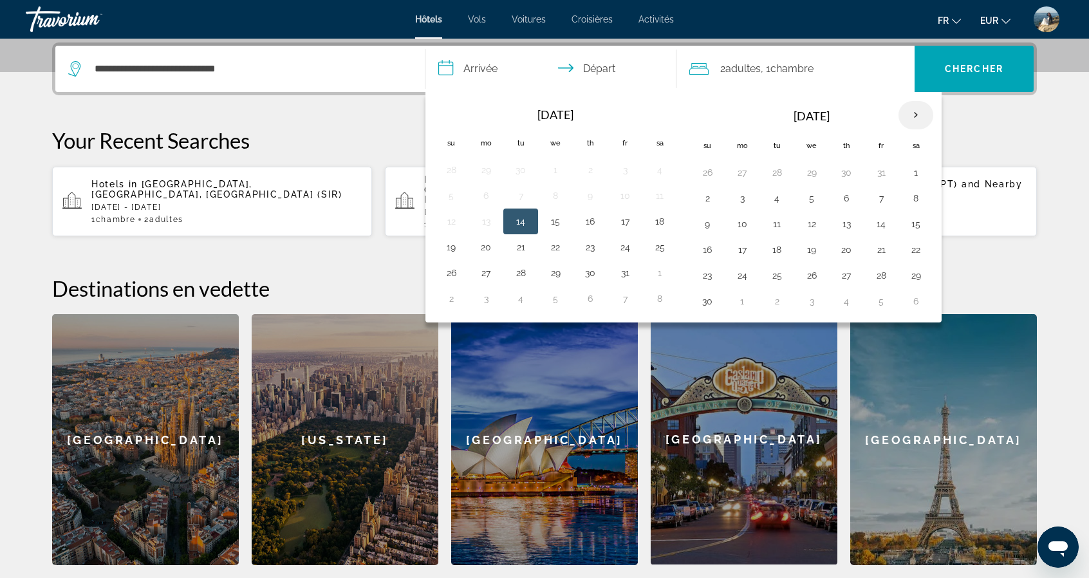
click at [913, 106] on th "Next month" at bounding box center [916, 115] width 35 height 28
click at [911, 111] on th "Next month" at bounding box center [916, 115] width 35 height 28
click at [908, 246] on button "24" at bounding box center [916, 250] width 21 height 18
click at [713, 275] on button "25" at bounding box center [707, 275] width 21 height 18
type input "**********"
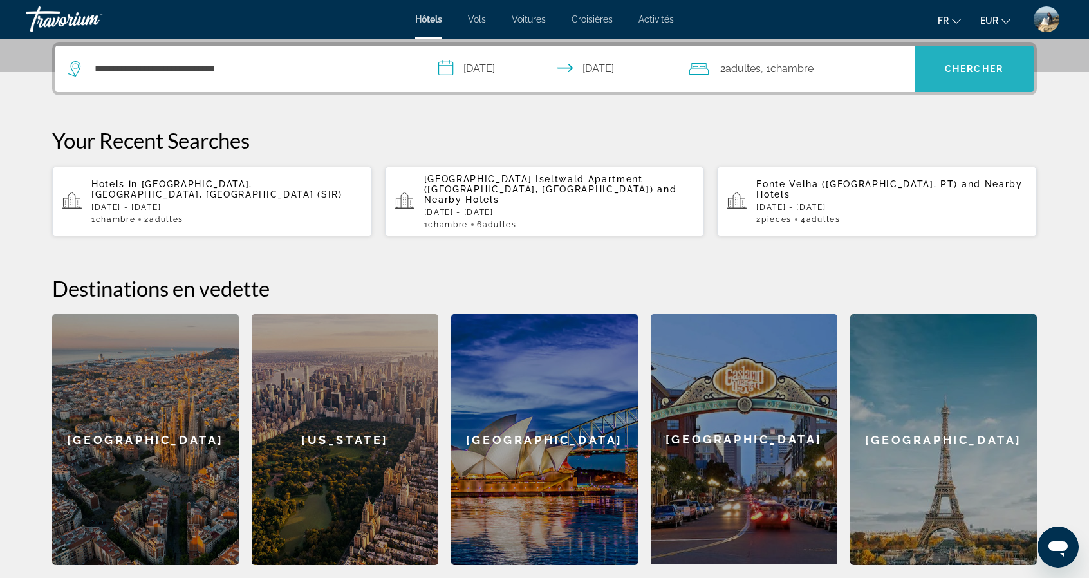
click at [975, 61] on span "Search" at bounding box center [974, 68] width 119 height 31
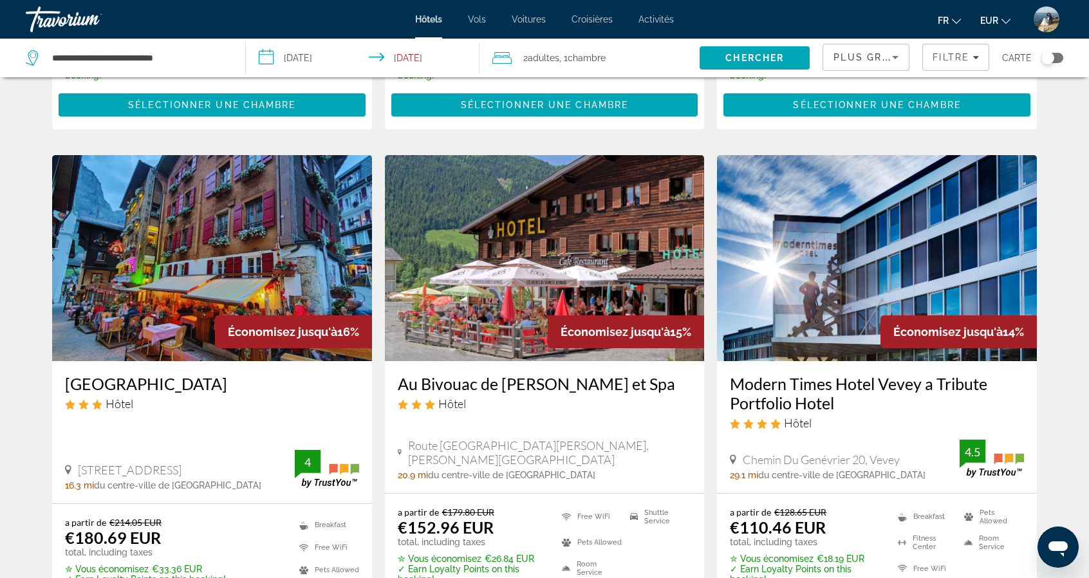
scroll to position [515, 0]
